Goal: Find specific page/section: Find specific page/section

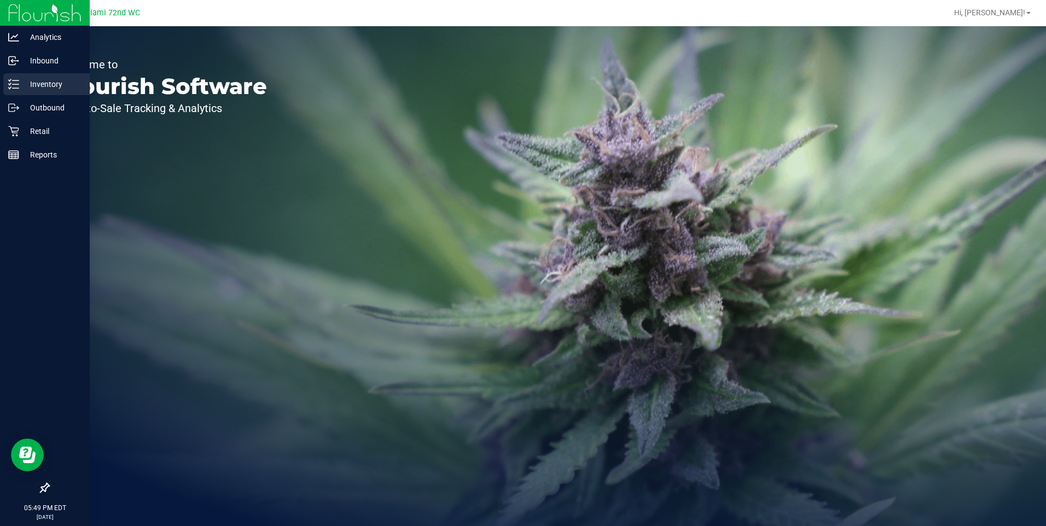
click at [34, 83] on p "Inventory" at bounding box center [52, 84] width 66 height 13
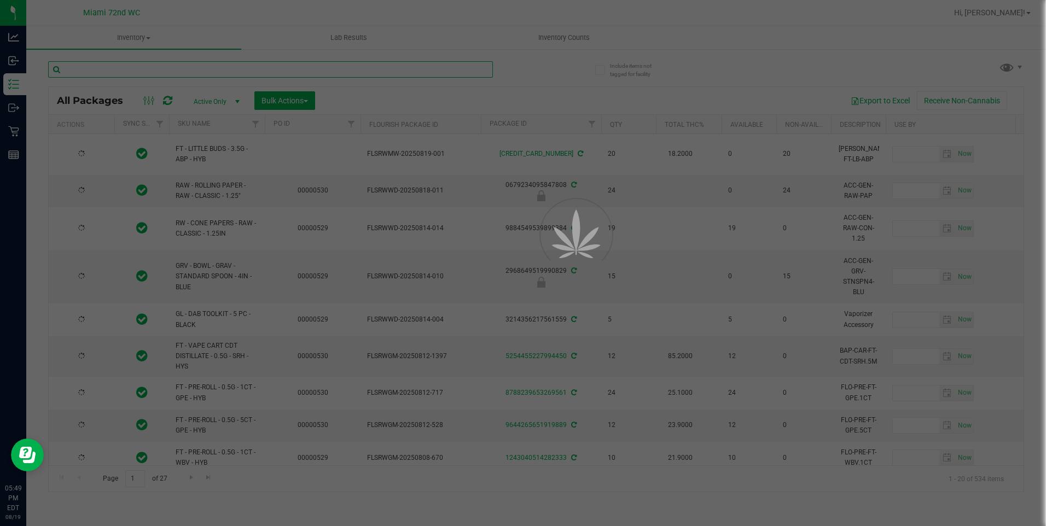
drag, startPoint x: 267, startPoint y: 56, endPoint x: 270, endPoint y: 68, distance: 12.5
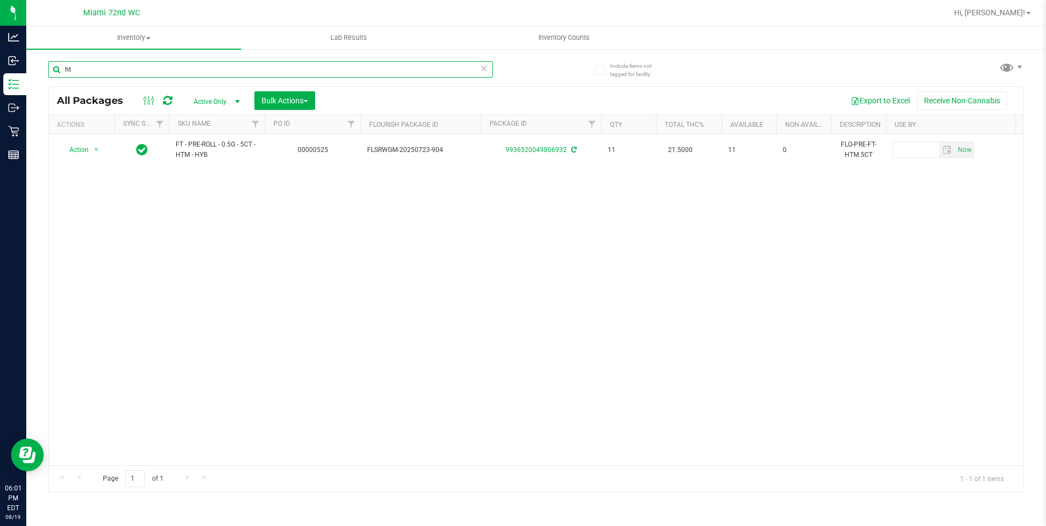
type input "h"
